Goal: Task Accomplishment & Management: Use online tool/utility

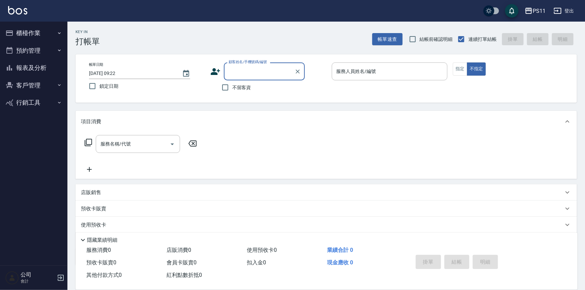
click at [33, 26] on button "櫃檯作業" at bounding box center [34, 33] width 62 height 18
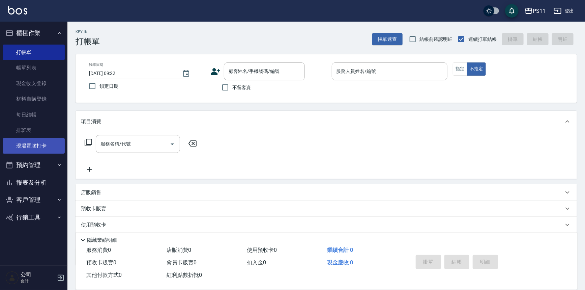
click at [30, 141] on link "現場電腦打卡" at bounding box center [34, 146] width 62 height 16
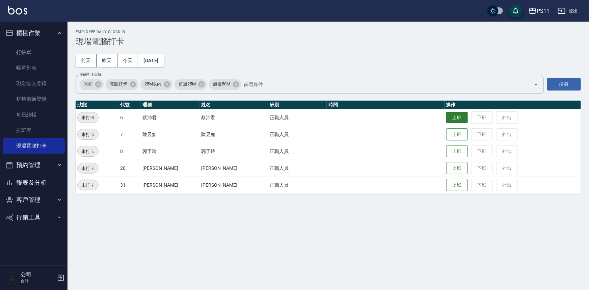
click at [448, 112] on button "上班" at bounding box center [457, 118] width 22 height 12
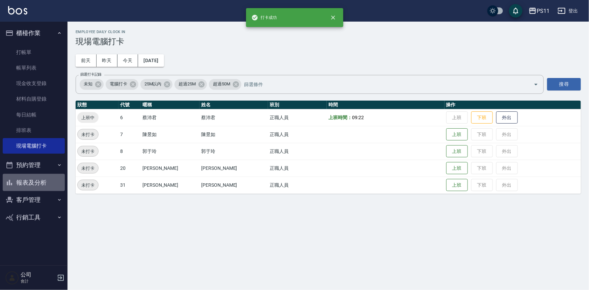
click at [52, 181] on button "報表及分析" at bounding box center [34, 183] width 62 height 18
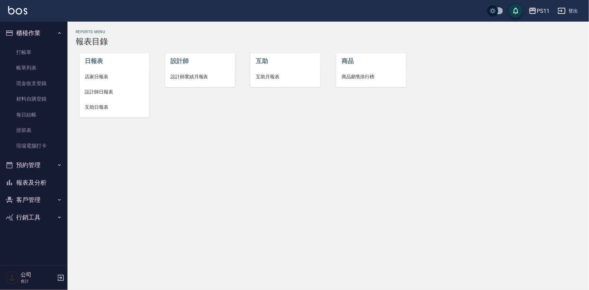
click at [106, 88] on span "設計師日報表" at bounding box center [114, 91] width 59 height 7
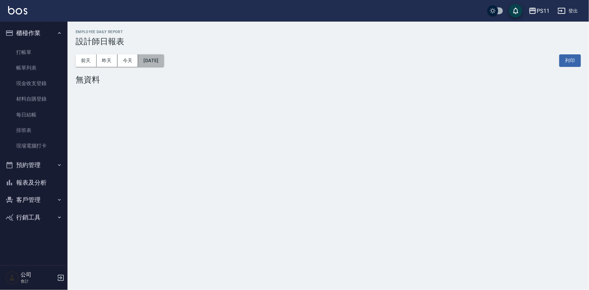
click at [164, 61] on button "[DATE]" at bounding box center [151, 60] width 26 height 12
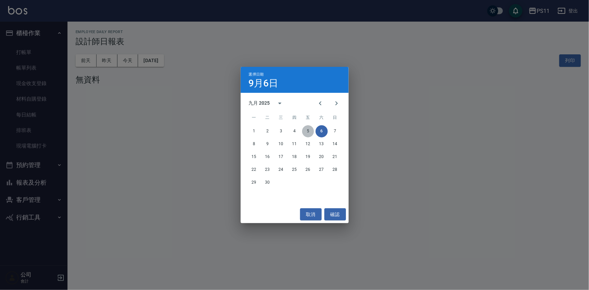
click at [310, 130] on button "5" at bounding box center [308, 131] width 12 height 12
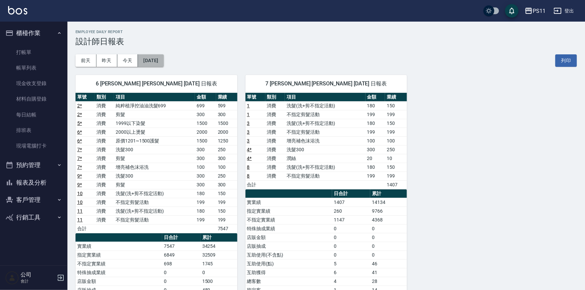
click at [164, 64] on button "[DATE]" at bounding box center [151, 60] width 26 height 12
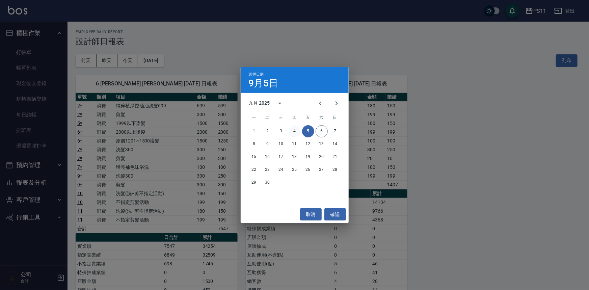
click at [292, 128] on button "4" at bounding box center [295, 131] width 12 height 12
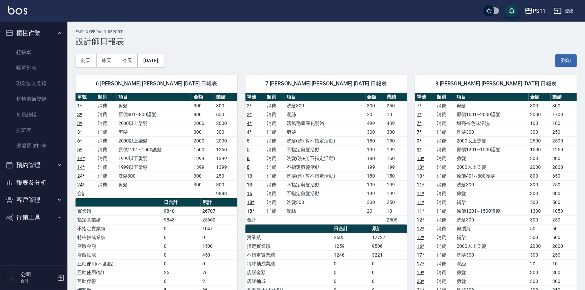
click at [42, 181] on button "報表及分析" at bounding box center [34, 183] width 62 height 18
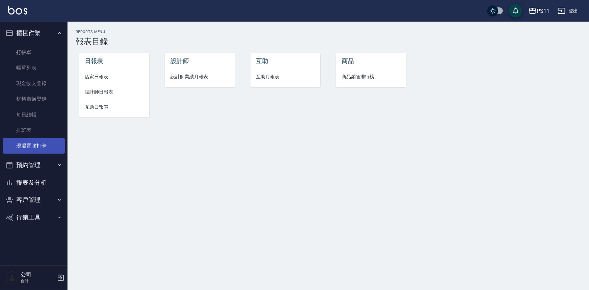
click at [22, 143] on link "現場電腦打卡" at bounding box center [34, 146] width 62 height 16
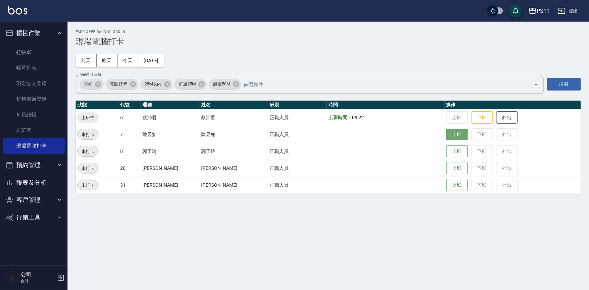
click at [446, 136] on button "上班" at bounding box center [457, 135] width 22 height 12
click at [452, 153] on button "上班" at bounding box center [457, 151] width 22 height 12
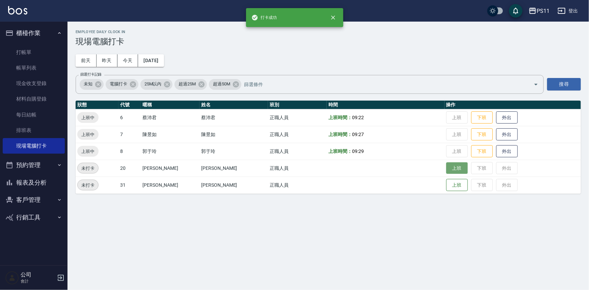
click at [454, 172] on button "上班" at bounding box center [457, 168] width 22 height 12
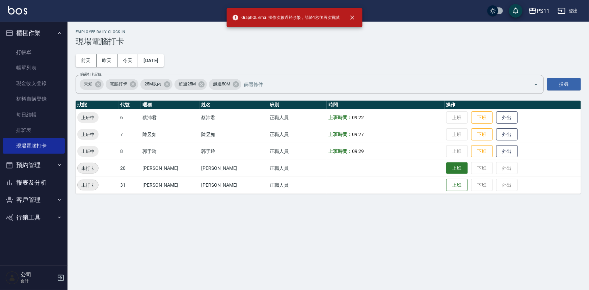
click at [449, 171] on button "上班" at bounding box center [457, 168] width 22 height 12
click at [446, 166] on button "上班" at bounding box center [457, 168] width 22 height 12
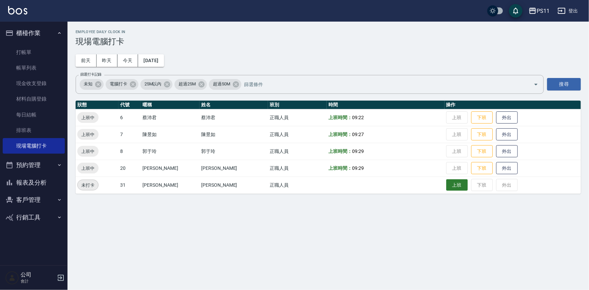
click at [452, 186] on button "上班" at bounding box center [457, 185] width 22 height 12
